Goal: Communication & Community: Answer question/provide support

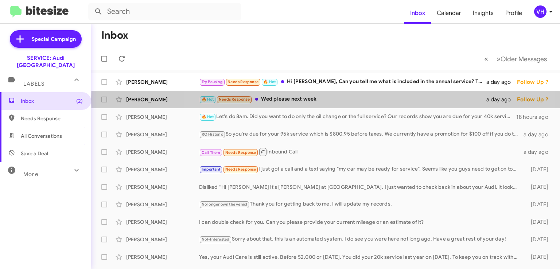
click at [327, 99] on div "🔥 Hot Needs Response Wed please next week" at bounding box center [342, 99] width 287 height 8
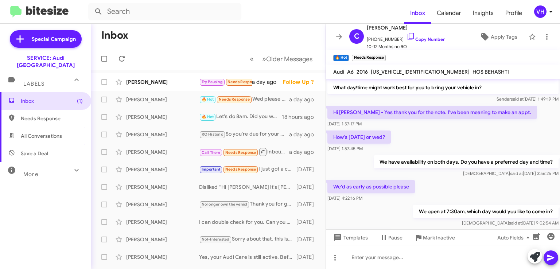
scroll to position [58, 0]
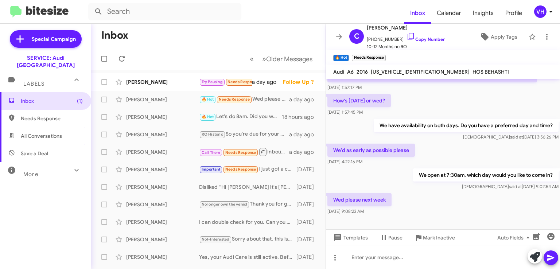
click at [385, 70] on span "[US_VEHICLE_IDENTIFICATION_NUMBER]" at bounding box center [420, 72] width 99 height 7
copy span "[US_VEHICLE_IDENTIFICATION_NUMBER]"
click at [417, 55] on mat-toolbar "🔥 Hot × Needs Response ×" at bounding box center [443, 57] width 234 height 15
click at [409, 69] on span "[US_VEHICLE_IDENTIFICATION_NUMBER]" at bounding box center [420, 72] width 99 height 7
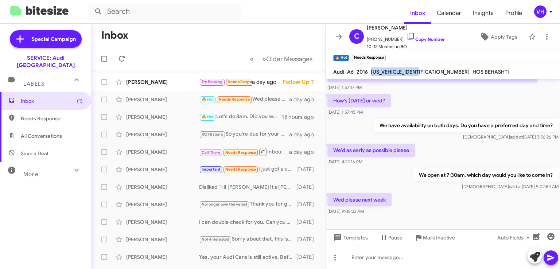
click at [409, 69] on span "[US_VEHICLE_IDENTIFICATION_NUMBER]" at bounding box center [420, 72] width 99 height 7
copy span "[US_VEHICLE_IDENTIFICATION_NUMBER]"
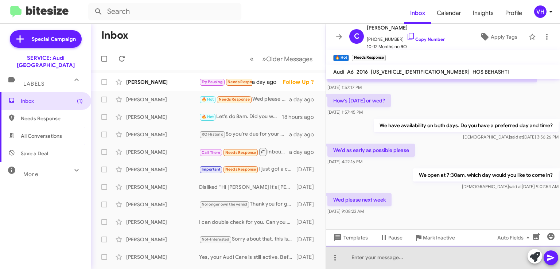
click at [348, 256] on div at bounding box center [443, 257] width 234 height 23
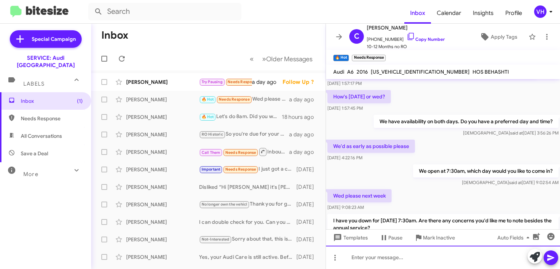
scroll to position [92, 0]
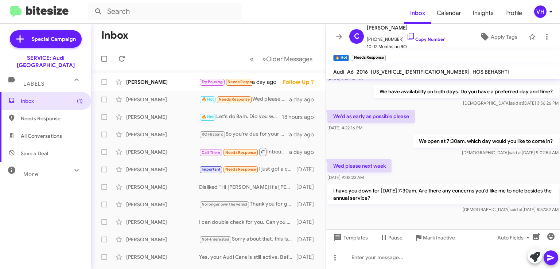
click at [143, 84] on div "[PERSON_NAME]" at bounding box center [162, 81] width 73 height 7
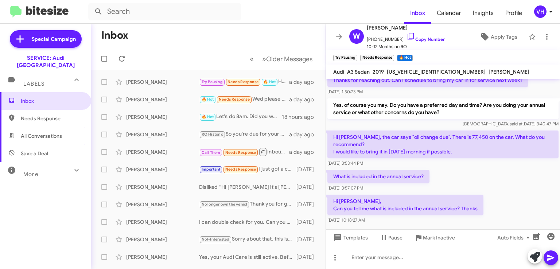
scroll to position [347, 0]
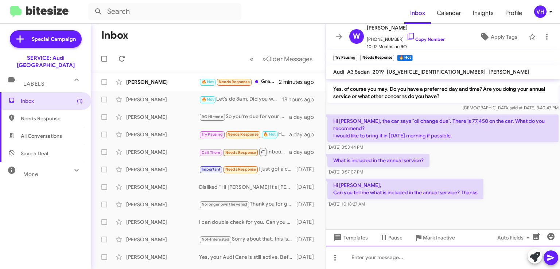
click at [435, 253] on div at bounding box center [443, 257] width 234 height 23
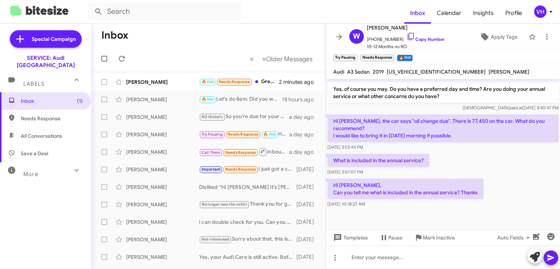
click at [158, 95] on div "Arien Wright 🔥 Hot Let's do 8am. Did you want to do only the oil change or the …" at bounding box center [208, 99] width 223 height 15
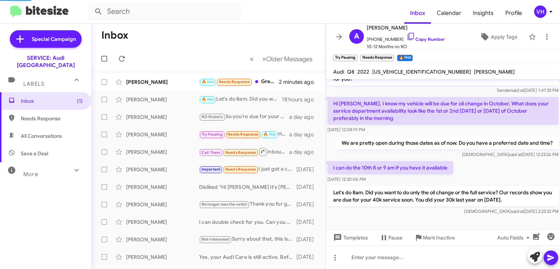
scroll to position [116, 0]
click at [163, 79] on div "[PERSON_NAME]" at bounding box center [162, 81] width 73 height 7
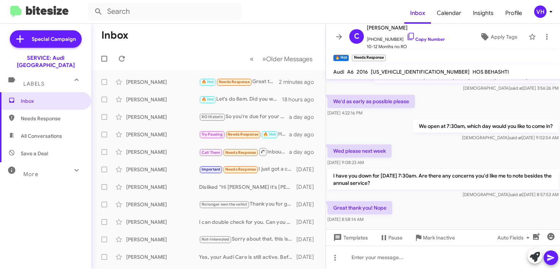
scroll to position [118, 0]
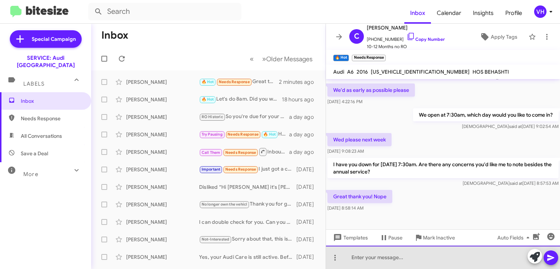
click at [438, 255] on div at bounding box center [443, 257] width 234 height 23
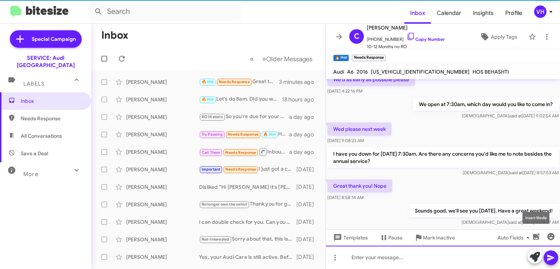
scroll to position [145, 0]
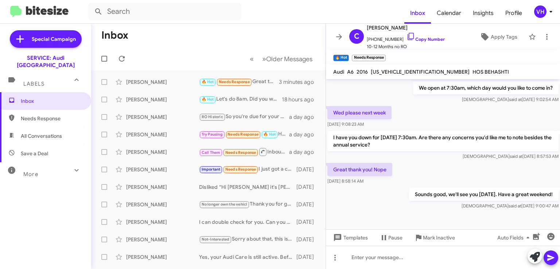
click at [496, 40] on span "Apply Tags" at bounding box center [504, 36] width 27 height 13
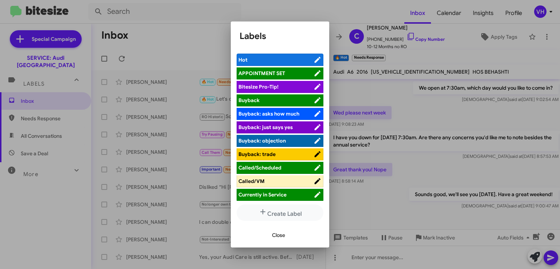
click at [288, 71] on span "APPOINTMENT SET" at bounding box center [275, 73] width 75 height 7
click at [281, 241] on div "Close" at bounding box center [280, 235] width 81 height 25
click at [282, 237] on span "Close" at bounding box center [278, 235] width 13 height 13
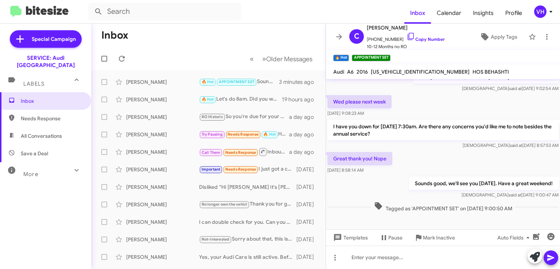
scroll to position [160, 0]
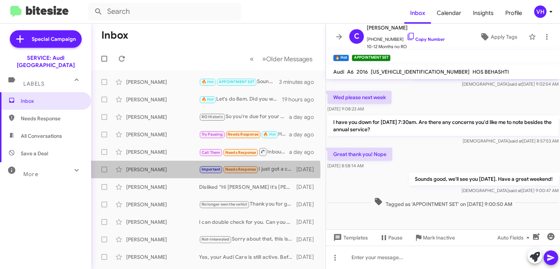
click at [178, 171] on div "[PERSON_NAME]" at bounding box center [162, 169] width 73 height 7
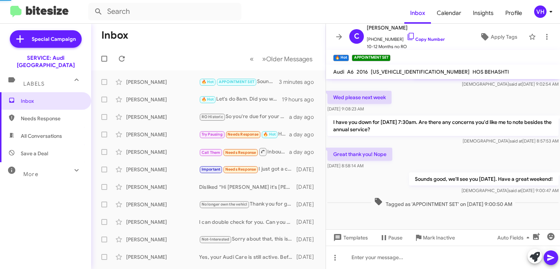
scroll to position [155, 0]
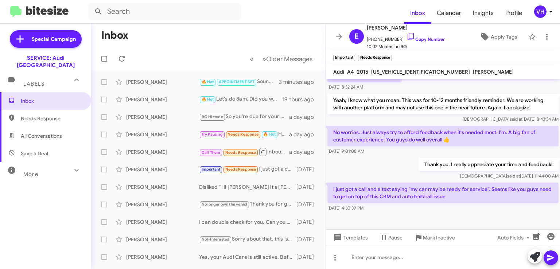
drag, startPoint x: 503, startPoint y: 204, endPoint x: 417, endPoint y: 165, distance: 94.2
click at [423, 172] on div "Hi Elliott, this is Steven Bainbridge, Service Manager at Audi Oakland. Thanks …" at bounding box center [443, 69] width 234 height 289
click at [419, 163] on p "Thank you, I really appreciate your time and feedback!" at bounding box center [489, 164] width 140 height 13
drag, startPoint x: 441, startPoint y: 177, endPoint x: 466, endPoint y: 209, distance: 41.1
click at [466, 209] on div "Hi Elliott, this is Steven Bainbridge, Service Manager at Audi Oakland. Thanks …" at bounding box center [443, 69] width 234 height 289
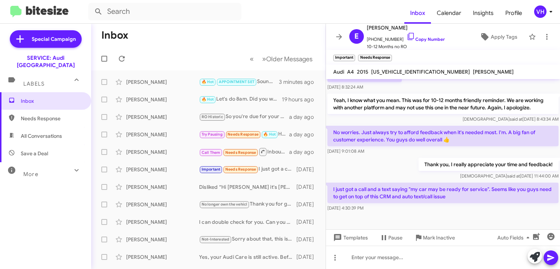
click at [468, 208] on div "[DATE] 4:30:39 PM" at bounding box center [442, 208] width 231 height 7
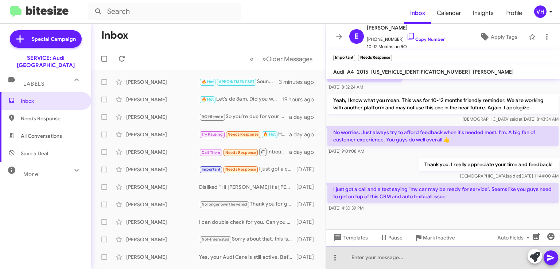
click at [469, 250] on div at bounding box center [443, 257] width 234 height 23
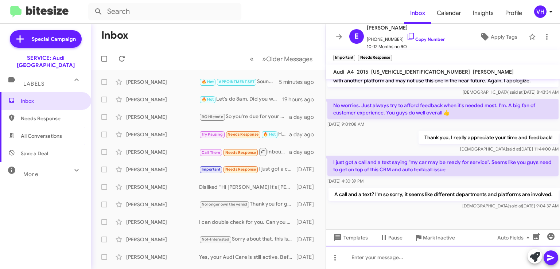
scroll to position [189, 0]
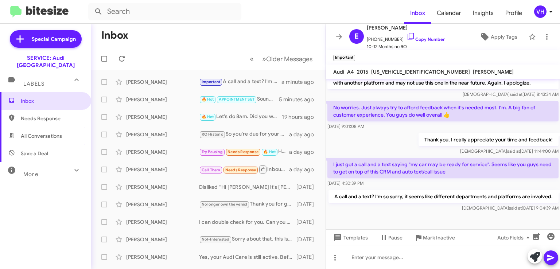
scroll to position [189, 0]
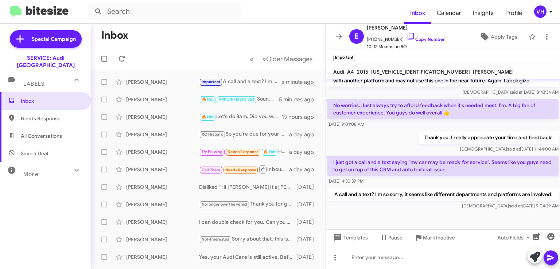
click at [168, 169] on div "[PERSON_NAME]" at bounding box center [162, 169] width 73 height 7
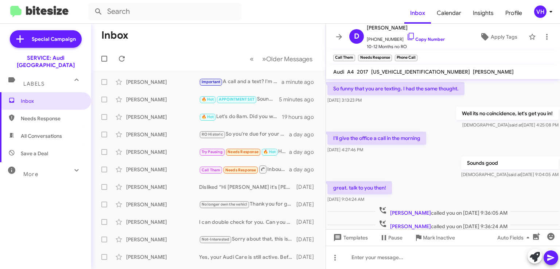
scroll to position [226, 0]
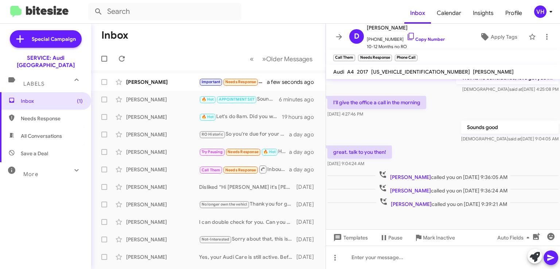
click at [175, 166] on div "[PERSON_NAME]" at bounding box center [162, 169] width 73 height 7
click at [167, 154] on div "[PERSON_NAME]" at bounding box center [162, 151] width 73 height 7
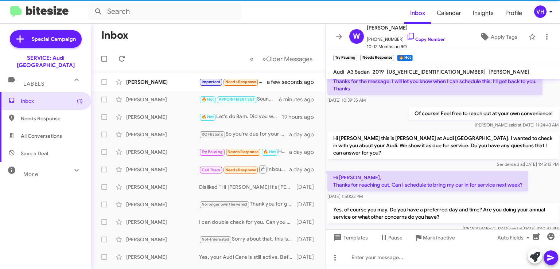
scroll to position [347, 0]
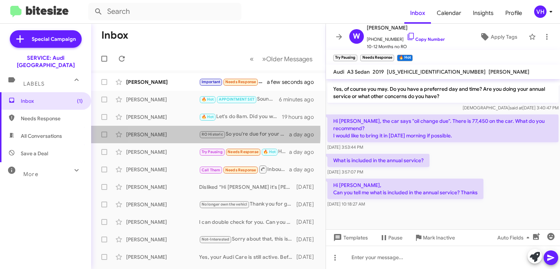
click at [178, 133] on div "[PERSON_NAME]" at bounding box center [162, 134] width 73 height 7
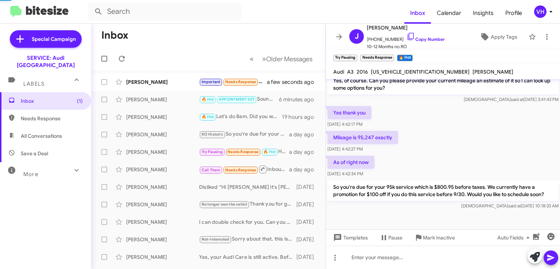
scroll to position [207, 0]
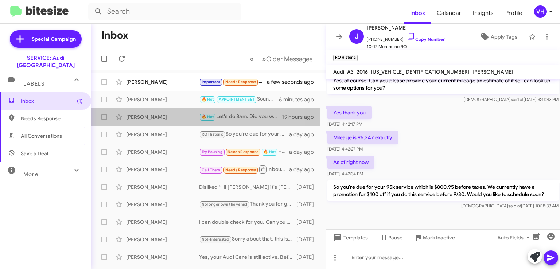
click at [174, 118] on div "[PERSON_NAME]" at bounding box center [162, 116] width 73 height 7
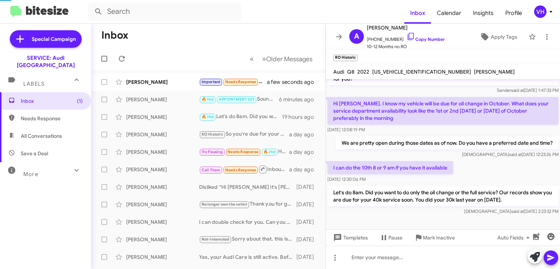
scroll to position [116, 0]
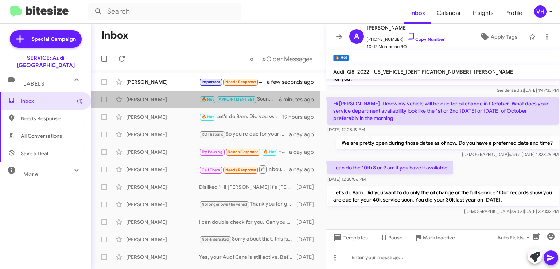
click at [174, 103] on div "[PERSON_NAME] 🔥 Hot APPOINTMENT SET Sounds good, we'll see you [DATE]. Have a g…" at bounding box center [208, 99] width 223 height 15
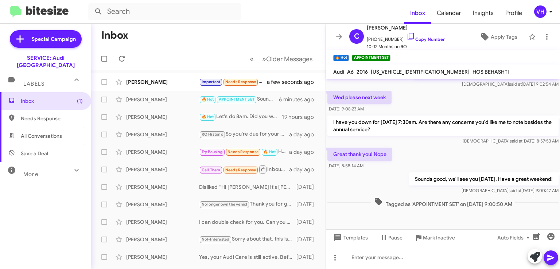
scroll to position [124, 0]
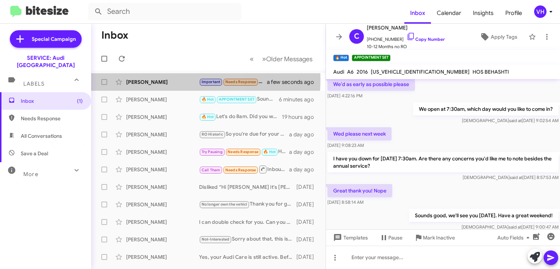
click at [143, 79] on div "[PERSON_NAME]" at bounding box center [162, 81] width 73 height 7
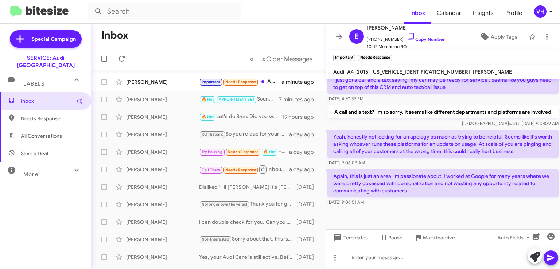
scroll to position [246, 0]
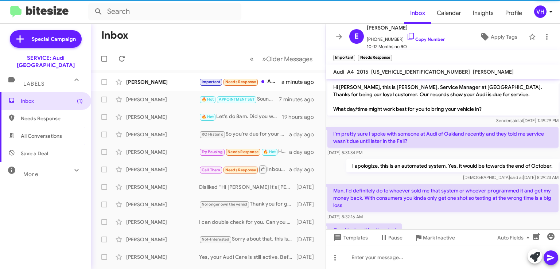
scroll to position [271, 0]
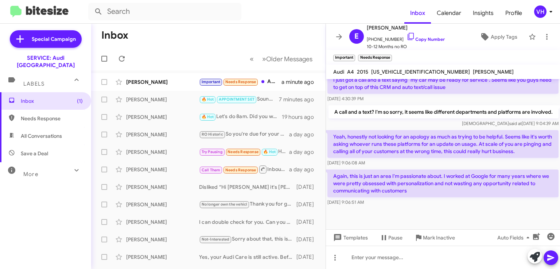
click at [172, 118] on div "[PERSON_NAME]" at bounding box center [162, 116] width 73 height 7
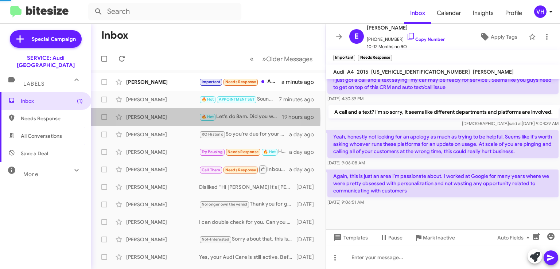
scroll to position [116, 0]
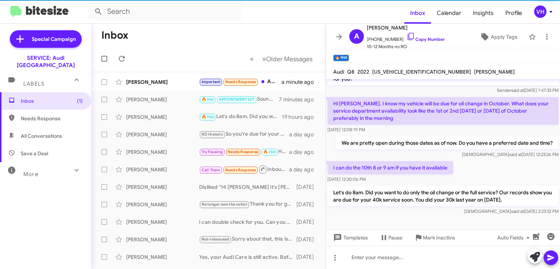
click at [171, 133] on div "[PERSON_NAME]" at bounding box center [162, 134] width 73 height 7
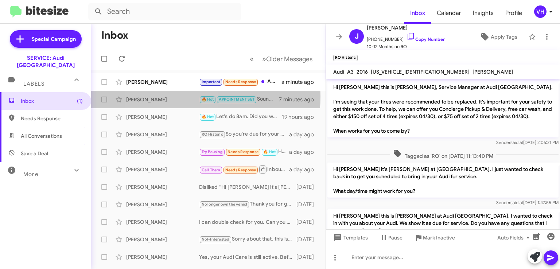
click at [176, 97] on div "[PERSON_NAME]" at bounding box center [162, 99] width 73 height 7
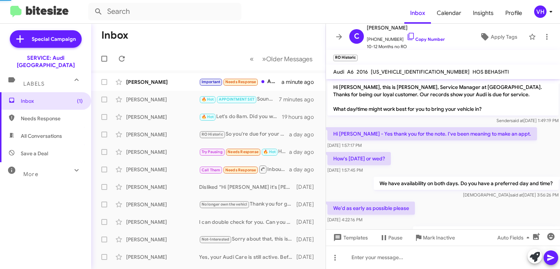
scroll to position [160, 0]
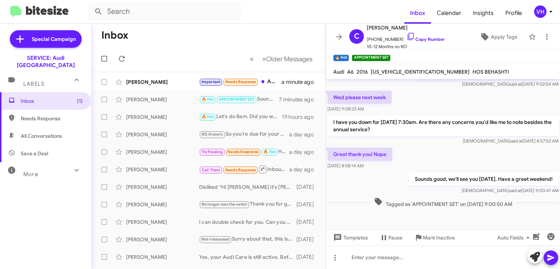
click at [166, 137] on div "[PERSON_NAME]" at bounding box center [162, 134] width 73 height 7
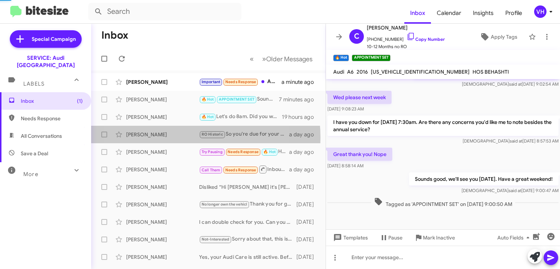
scroll to position [207, 0]
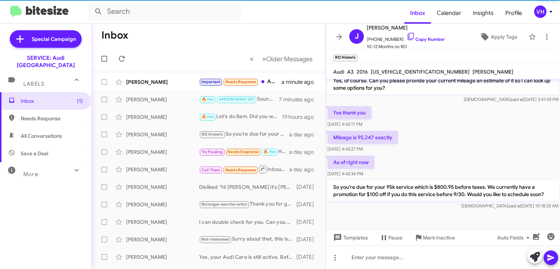
click at [167, 155] on div "[PERSON_NAME]" at bounding box center [162, 151] width 73 height 7
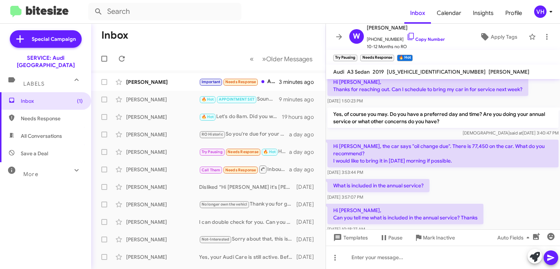
scroll to position [327, 0]
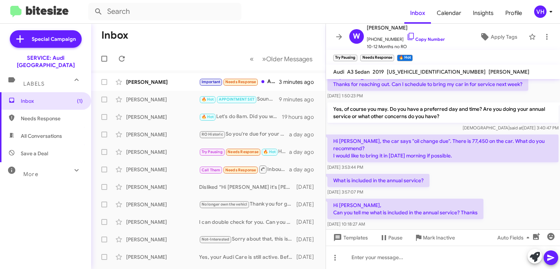
click at [429, 73] on span "[US_VEHICLE_IDENTIFICATION_NUMBER]" at bounding box center [436, 72] width 99 height 7
copy span "[US_VEHICLE_IDENTIFICATION_NUMBER]"
click at [522, 178] on div "What is included in the annual service? Sep 10, 2025, 3:57:07 PM" at bounding box center [443, 184] width 234 height 25
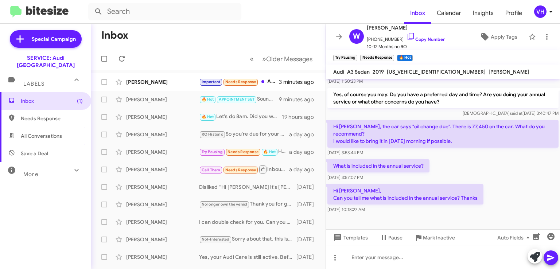
scroll to position [347, 0]
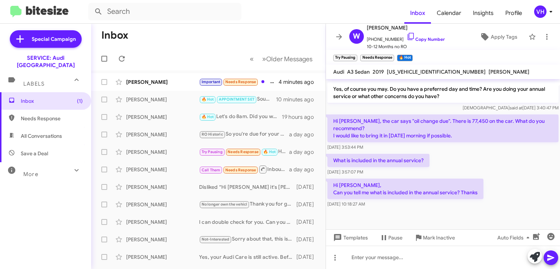
click at [439, 210] on div at bounding box center [443, 219] width 234 height 20
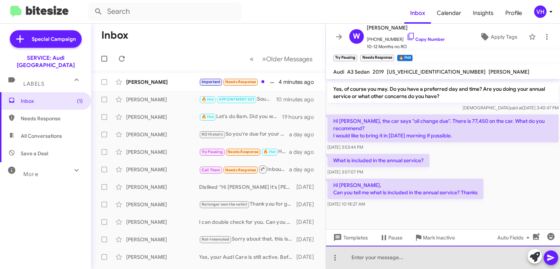
click at [454, 254] on div at bounding box center [443, 257] width 234 height 23
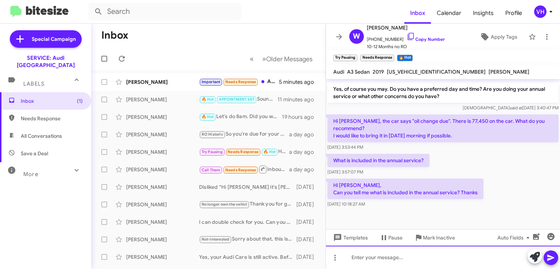
click at [431, 256] on div at bounding box center [443, 257] width 234 height 23
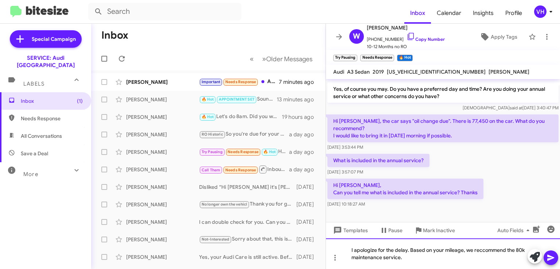
click at [493, 251] on div "I apologize for the delay. Based on your mileage, we reccommend the 80k mainten…" at bounding box center [443, 253] width 234 height 31
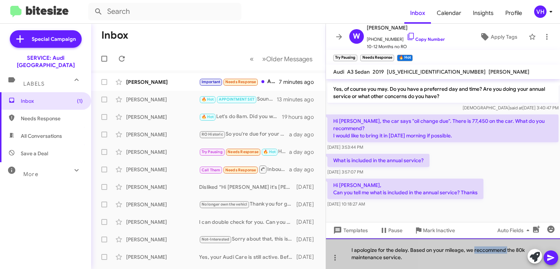
click at [493, 251] on div "I apologize for the delay. Based on your mileage, we reccommend the 80k mainten…" at bounding box center [443, 253] width 234 height 31
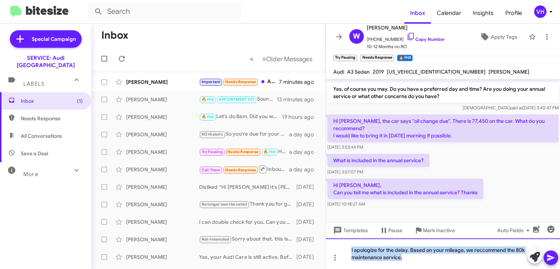
click at [493, 251] on div "I apologize for the delay. Based on your mileage, we reccommend the 80k mainten…" at bounding box center [443, 253] width 234 height 31
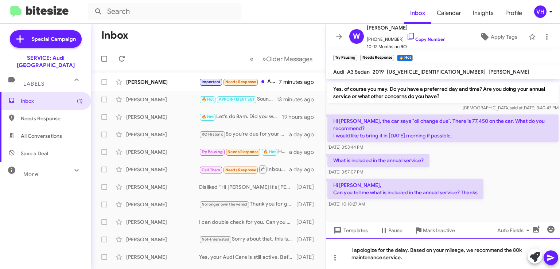
click at [423, 260] on div "I apologize for the delay. Based on your mileage, we recommend the 80k maintena…" at bounding box center [443, 253] width 234 height 31
click at [503, 260] on div "I apologize for the delay. Based on your mileage, we recommend the 80k maintena…" at bounding box center [443, 253] width 234 height 31
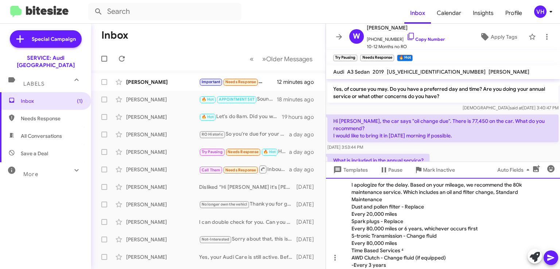
scroll to position [0, 0]
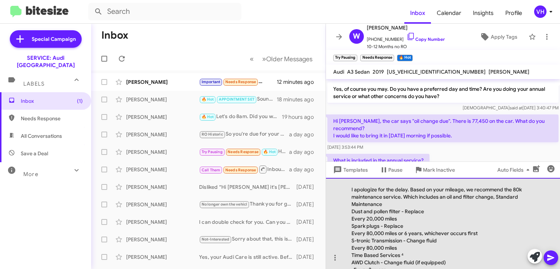
click at [352, 202] on div "I apologize for the delay. Based on your mileage, we recommend the 80k maintena…" at bounding box center [443, 223] width 234 height 91
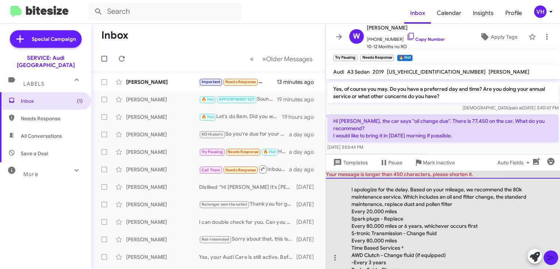
drag, startPoint x: 399, startPoint y: 212, endPoint x: 367, endPoint y: 221, distance: 32.8
click at [367, 221] on div "I apologize for the delay. Based on your mileage, we recommend the 80k maintena…" at bounding box center [443, 223] width 234 height 91
click at [370, 230] on div "S-tronic Transmission - Change fluid" at bounding box center [440, 233] width 176 height 7
drag, startPoint x: 398, startPoint y: 210, endPoint x: 352, endPoint y: 212, distance: 46.3
click at [352, 212] on div "Every 20,000 miles" at bounding box center [440, 211] width 176 height 7
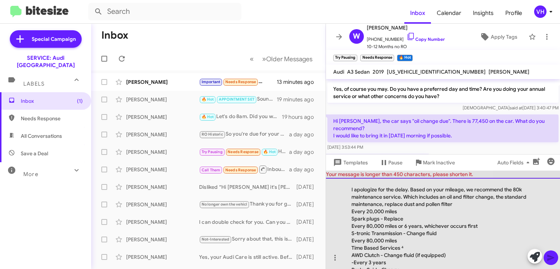
click at [392, 224] on div "Every 80,000 miles or 6 years, whichever occurs first" at bounding box center [440, 225] width 176 height 7
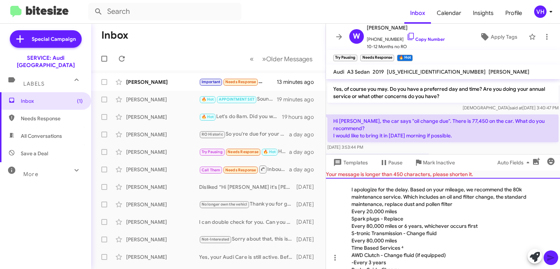
click at [400, 218] on div "Spark plugs - Replace" at bounding box center [440, 218] width 176 height 7
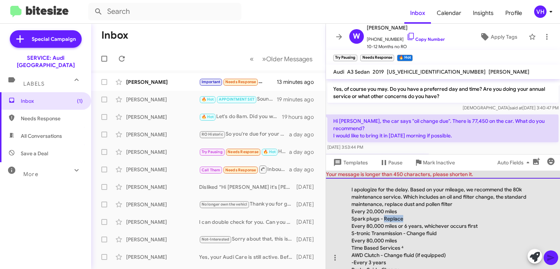
click at [400, 218] on div "Spark plugs - Replace" at bounding box center [440, 218] width 176 height 7
drag, startPoint x: 397, startPoint y: 211, endPoint x: 340, endPoint y: 210, distance: 57.3
click at [340, 210] on div "I apologize for the delay. Based on your mileage, we recommend the 80k maintena…" at bounding box center [443, 223] width 234 height 91
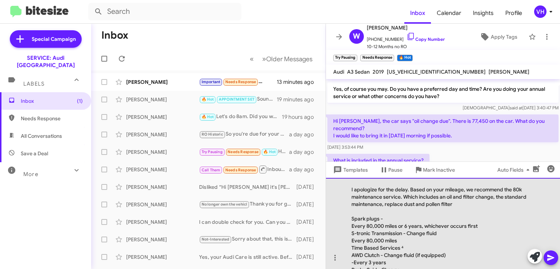
click at [352, 219] on div "Spark plugs -" at bounding box center [440, 218] width 176 height 7
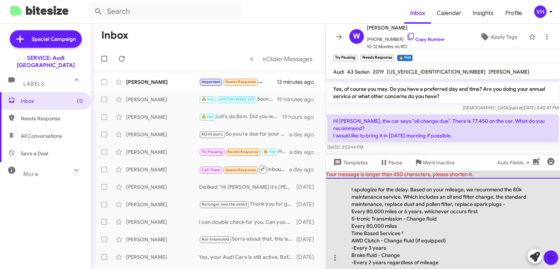
click at [375, 209] on div "I apologize for the delay. Based on your mileage, we recommend the 80k maintena…" at bounding box center [443, 223] width 234 height 91
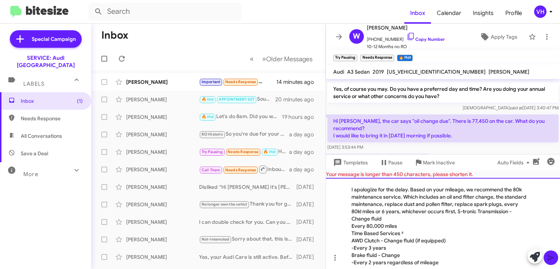
click at [352, 225] on div "Every 80,000 miles" at bounding box center [440, 225] width 176 height 7
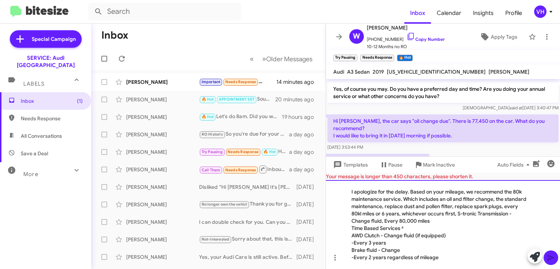
click at [410, 221] on div "I apologize for the delay. Based on your mileage, we recommend the 80k maintena…" at bounding box center [443, 224] width 234 height 89
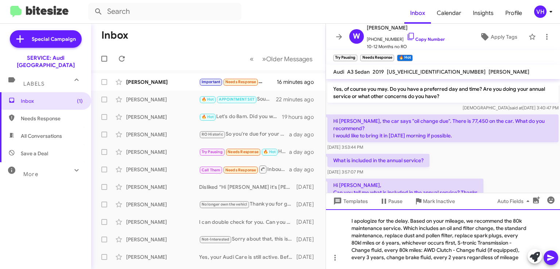
click at [469, 253] on div "I apologize for the delay. Based on your mileage, we recommend the 80k maintena…" at bounding box center [443, 239] width 234 height 60
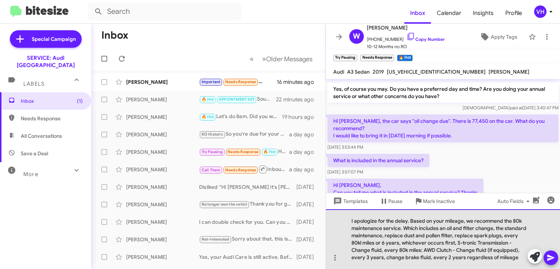
click at [528, 233] on div "I apologize for the delay. Based on your mileage, we recommend the 80k maintena…" at bounding box center [443, 239] width 234 height 60
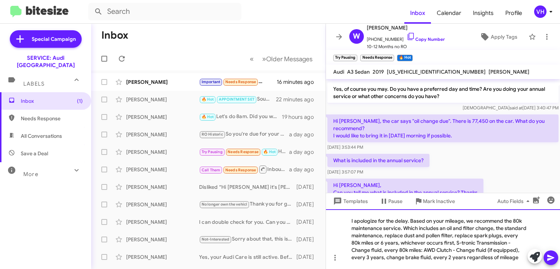
click at [501, 261] on div "I apologize for the delay. Based on your mileage, we recommend the 80k maintena…" at bounding box center [443, 239] width 234 height 60
click at [381, 234] on div "I apologize for the delay. Based on your mileage, we recommend the 80k maintena…" at bounding box center [443, 239] width 234 height 60
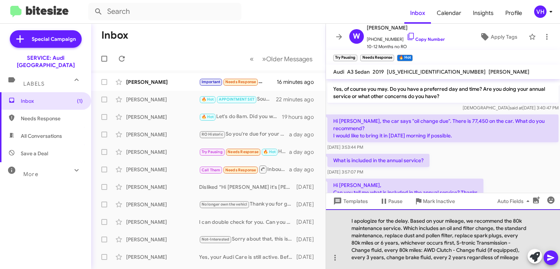
click at [503, 260] on div "I apologize for the delay. Based on your mileage, we recommend the 80k maintena…" at bounding box center [443, 239] width 234 height 60
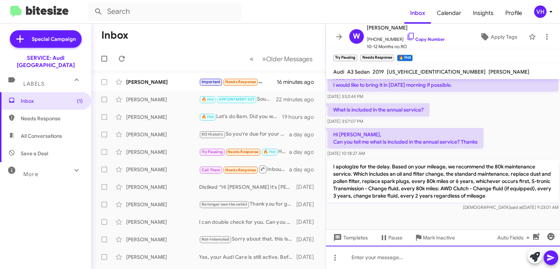
scroll to position [403, 0]
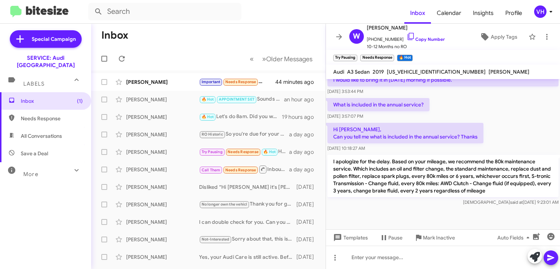
click at [151, 77] on div "Elliott Selzer Important Needs Response Again, this is just an area I'm passion…" at bounding box center [208, 82] width 223 height 15
